Goal: Transaction & Acquisition: Download file/media

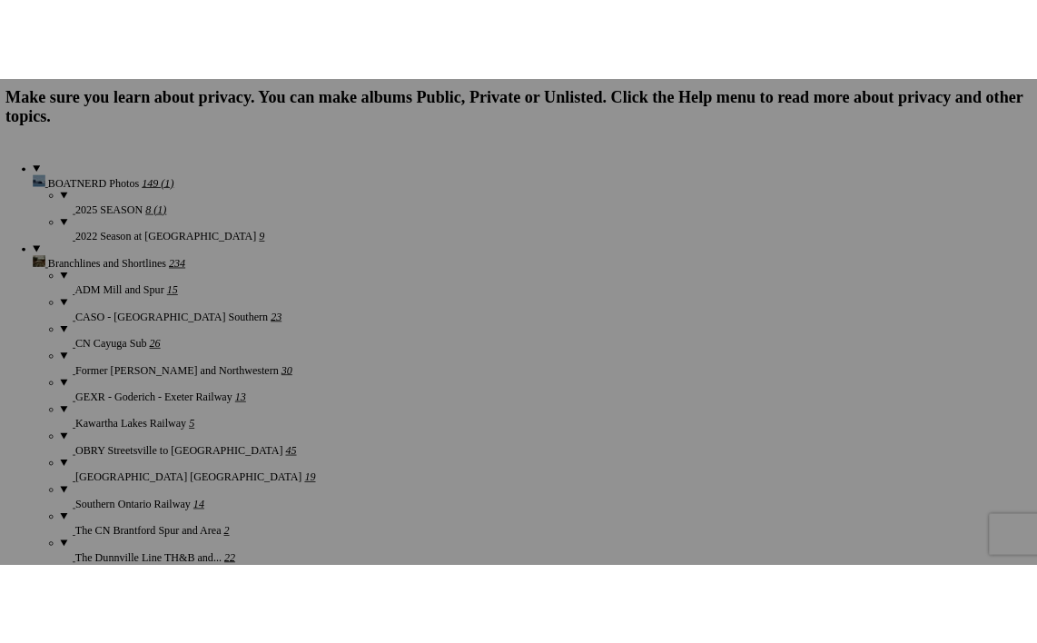
scroll to position [1478, 0]
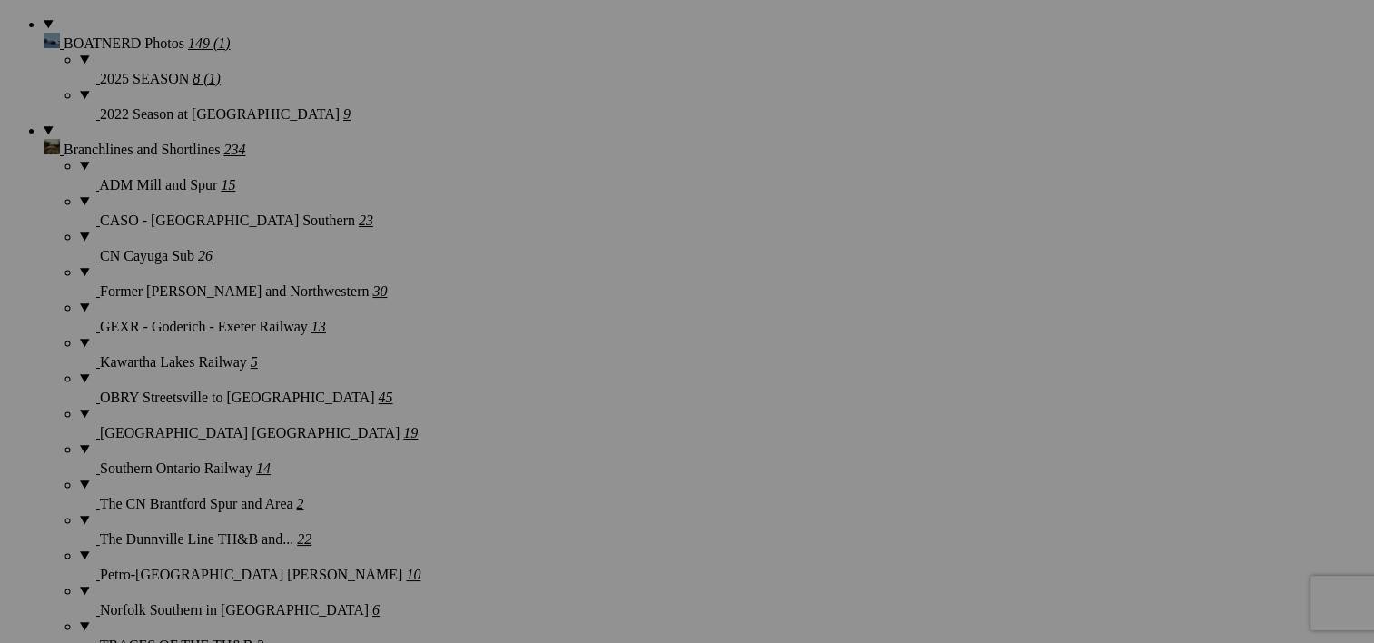
click at [638, 435] on img at bounding box center [667, 434] width 136 height 84
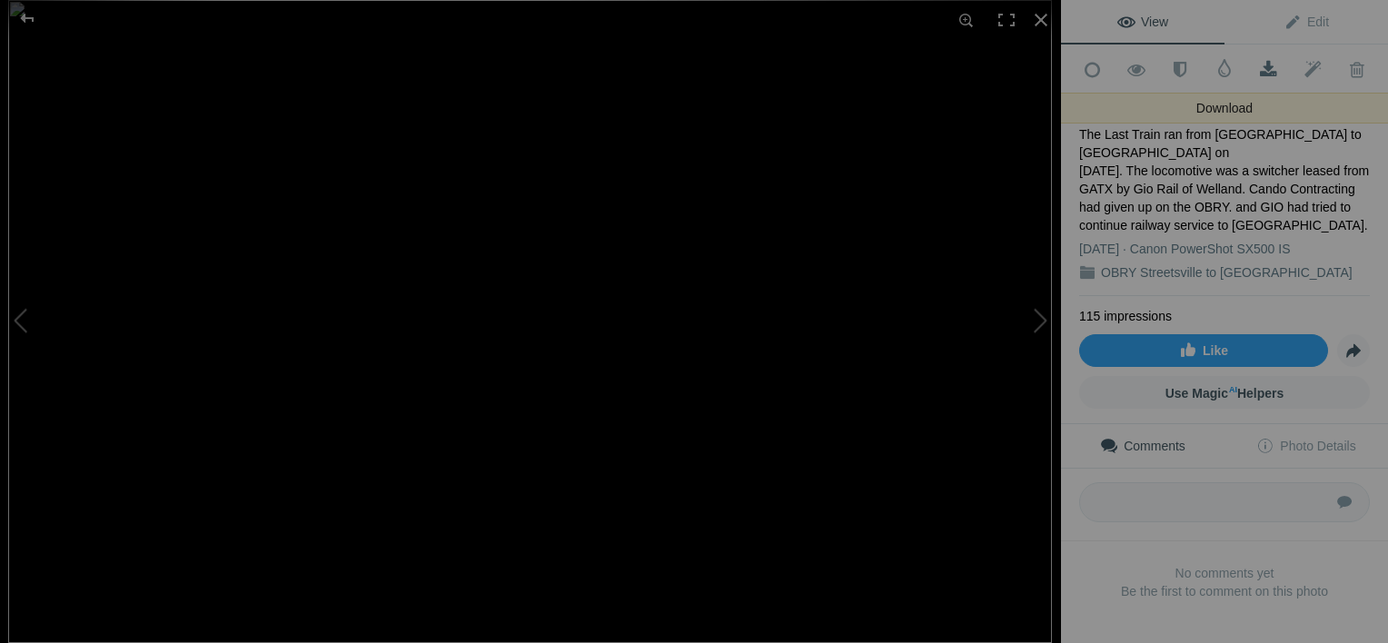
click at [1260, 67] on span at bounding box center [1268, 70] width 44 height 18
